Goal: Transaction & Acquisition: Purchase product/service

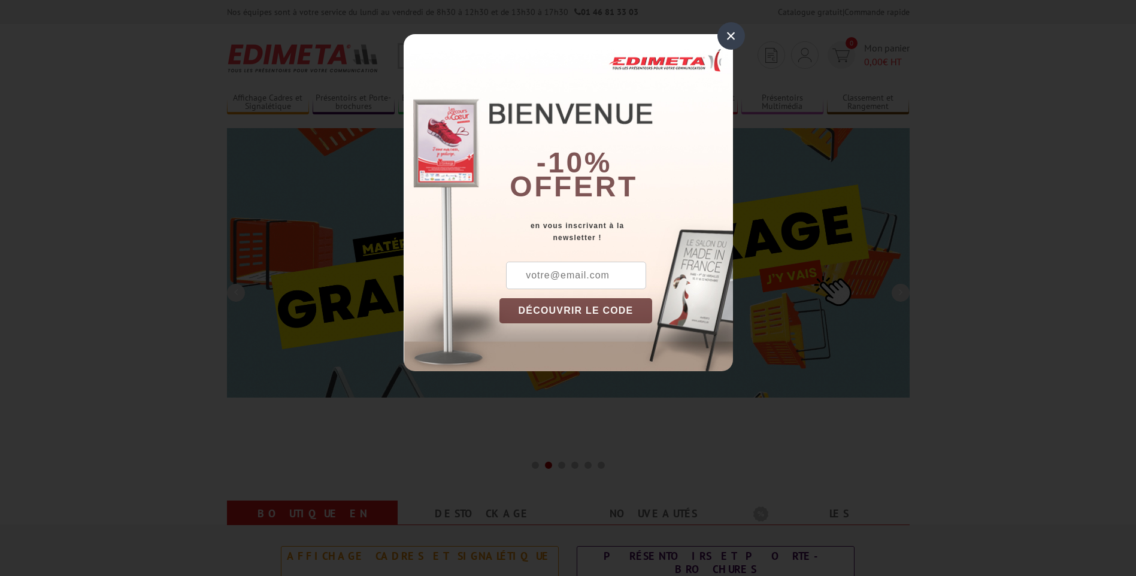
click at [731, 32] on div "×" at bounding box center [731, 36] width 28 height 28
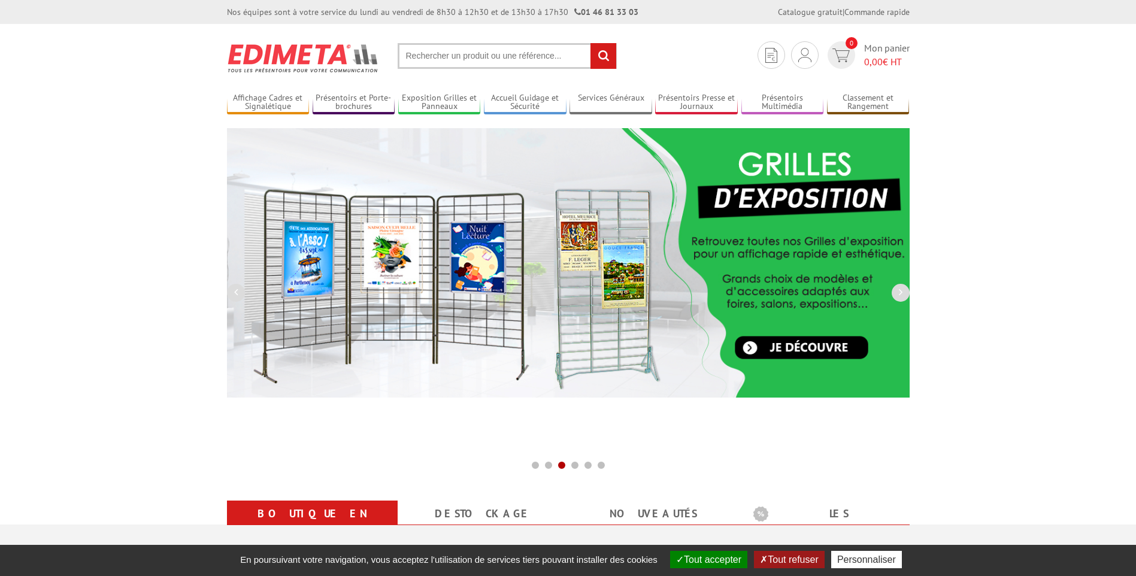
click at [432, 54] on input "text" at bounding box center [507, 56] width 219 height 26
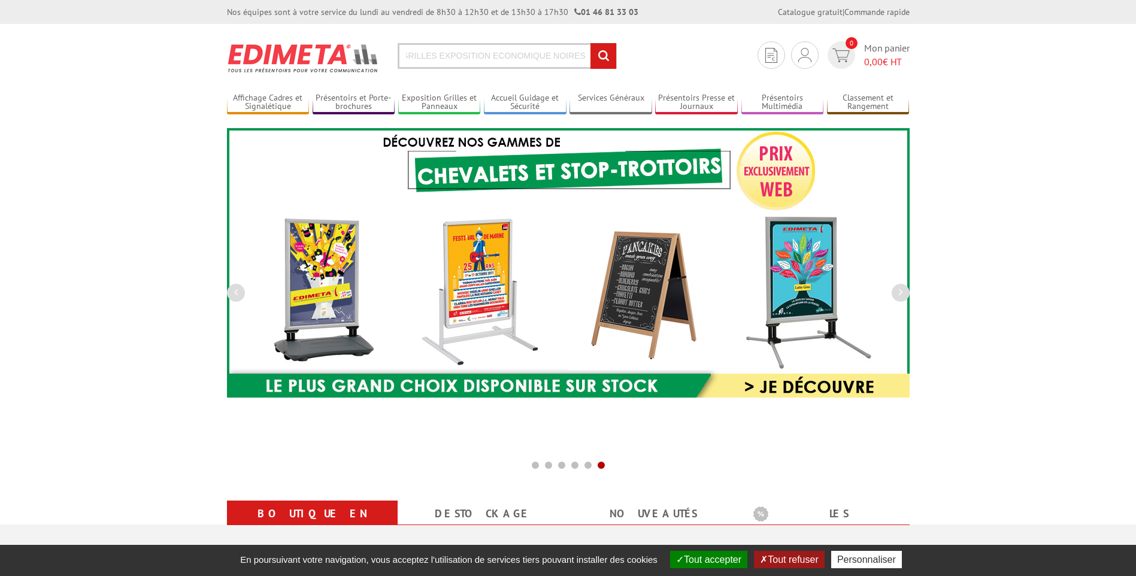
scroll to position [0, 7]
type input "GRILLES EXPOSITION ECONOMIQUE NOIRES"
click at [590, 43] on input "rechercher" at bounding box center [603, 56] width 26 height 26
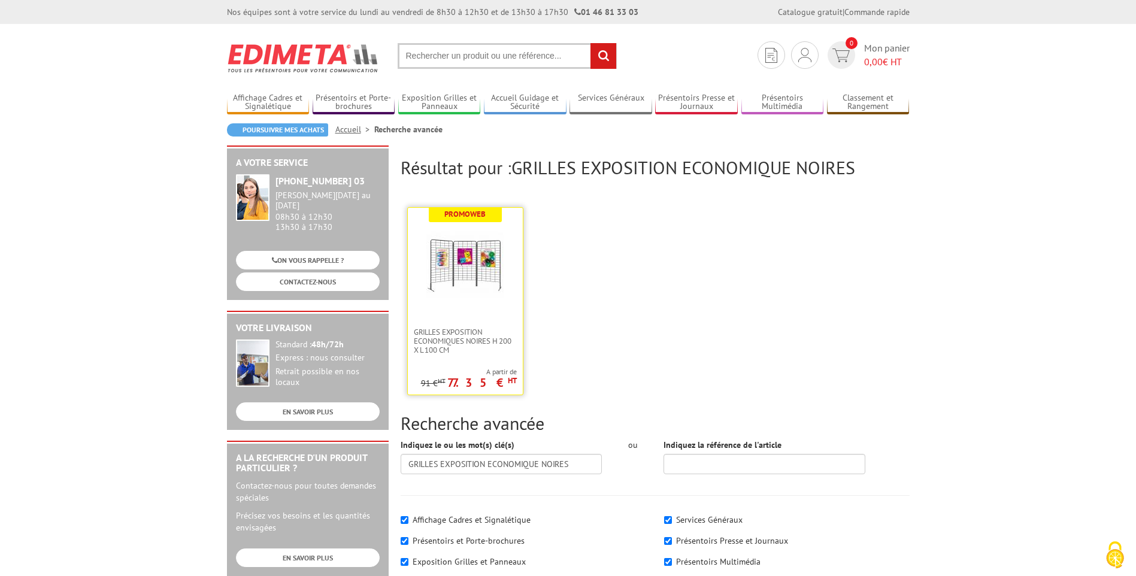
click at [467, 269] on img at bounding box center [465, 265] width 78 height 78
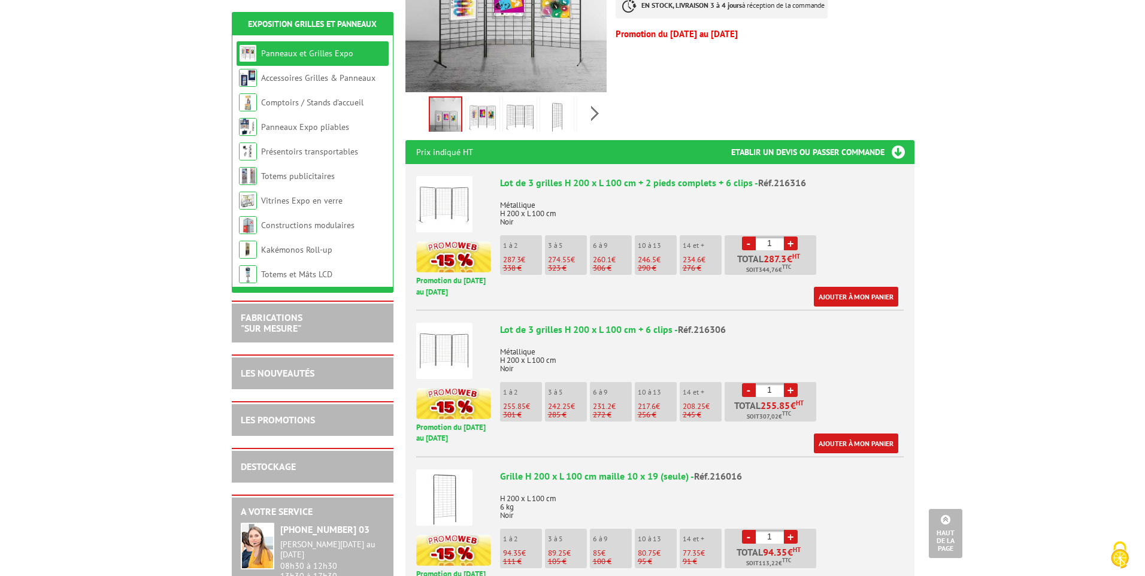
scroll to position [239, 0]
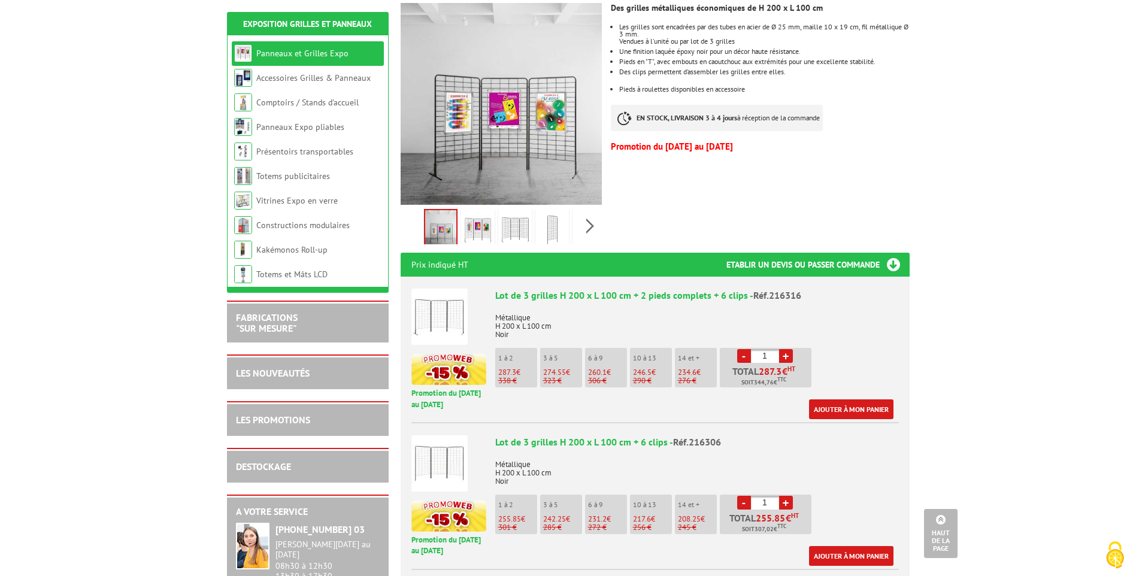
click at [787, 349] on link "+" at bounding box center [786, 356] width 14 height 14
type input "3"
click at [839, 399] on link "Ajouter à mon panier" at bounding box center [851, 409] width 84 height 20
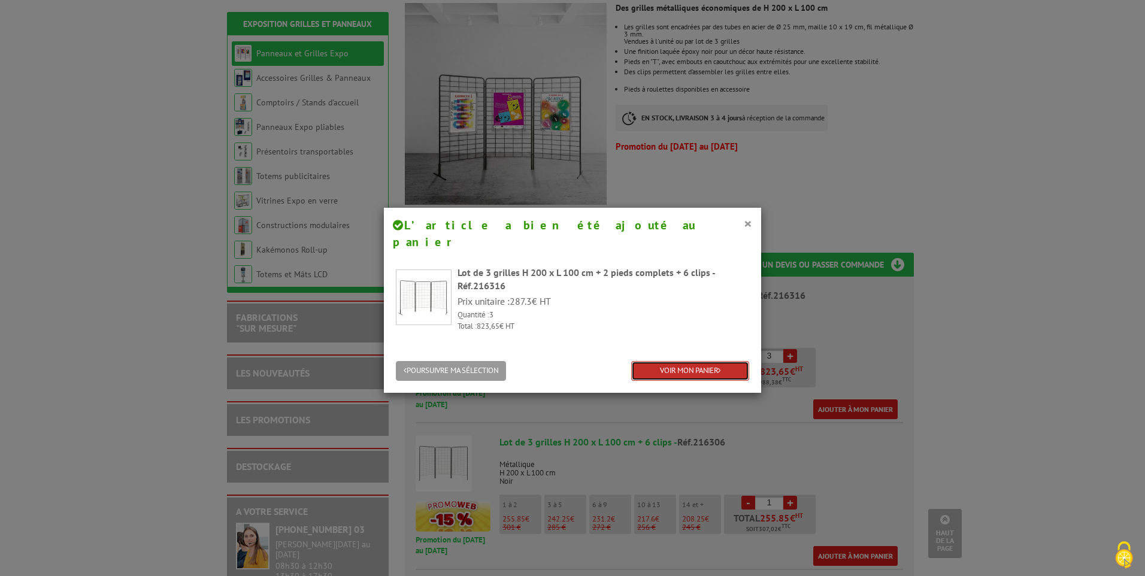
click at [683, 361] on link "VOIR MON PANIER" at bounding box center [690, 371] width 118 height 20
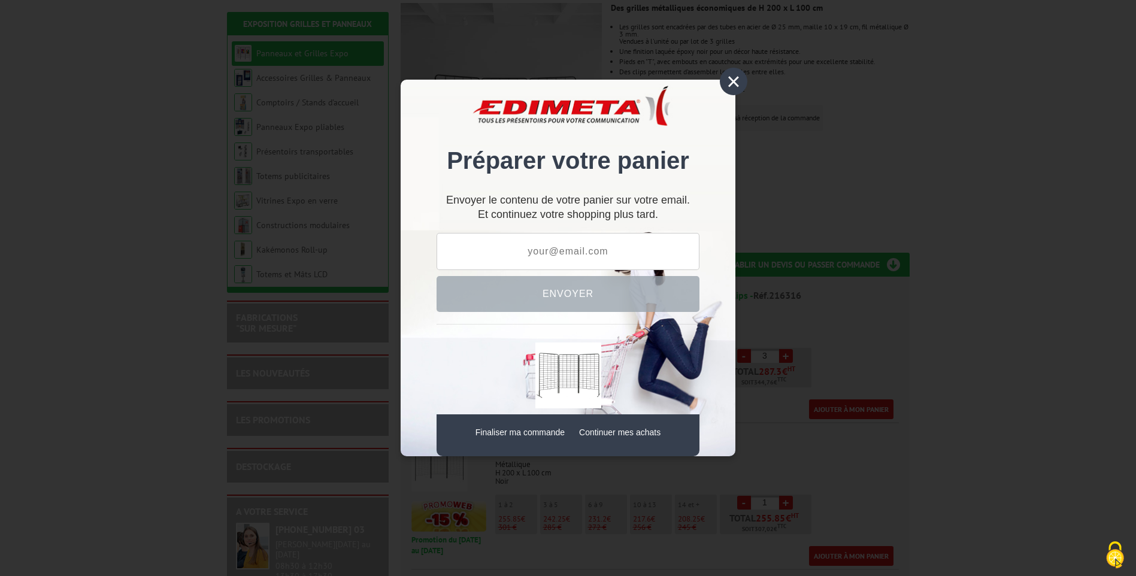
click at [731, 87] on div "×" at bounding box center [734, 82] width 28 height 28
